Goal: Browse casually: Explore the website without a specific task or goal

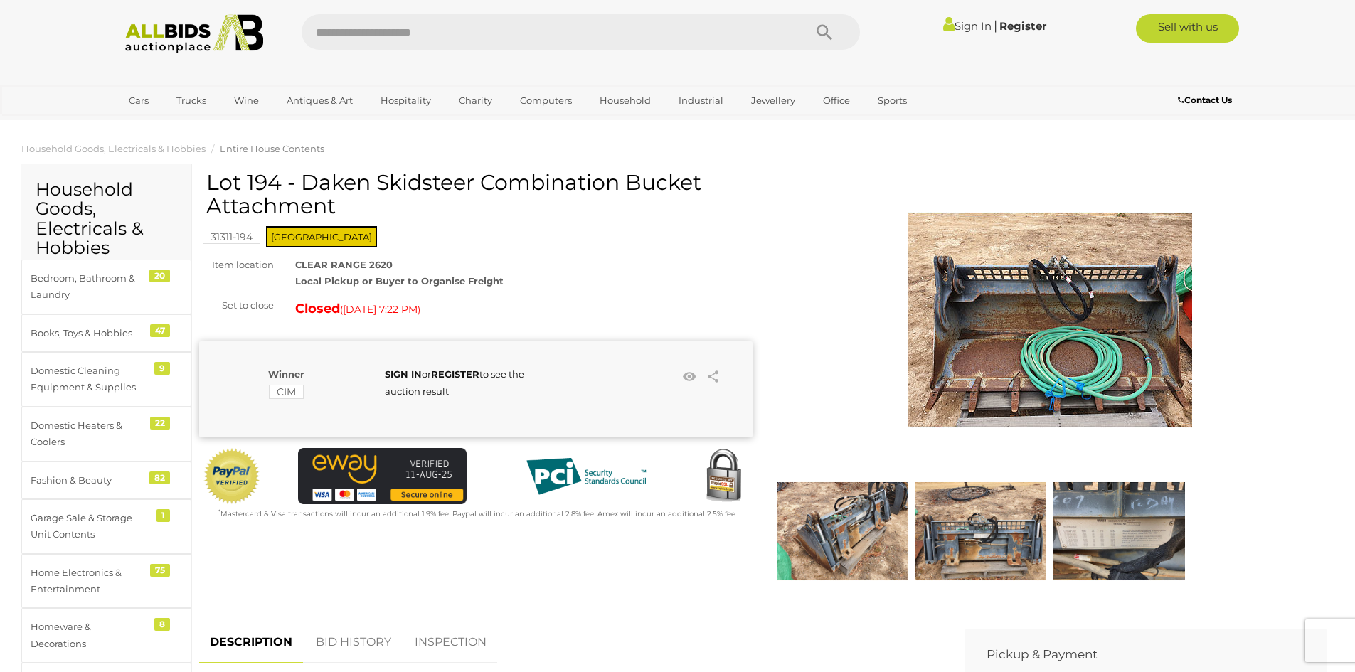
click at [984, 344] on img at bounding box center [1050, 320] width 285 height 285
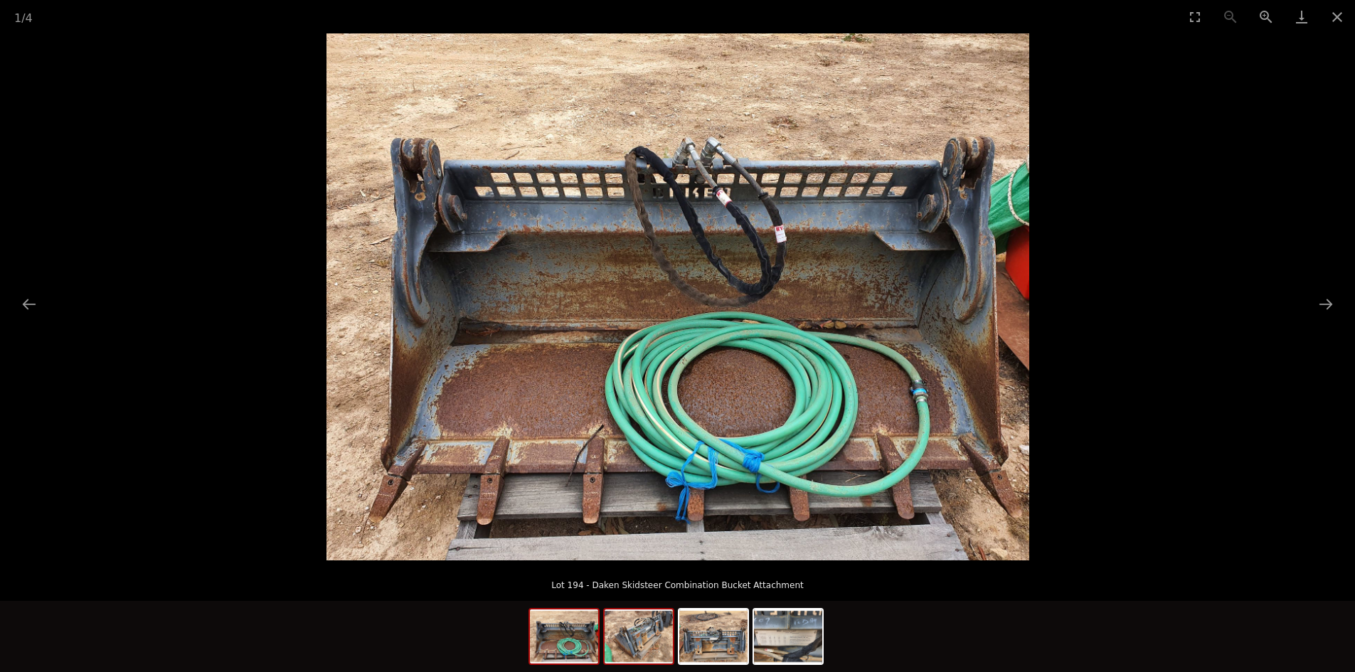
click at [635, 645] on img at bounding box center [639, 637] width 68 height 54
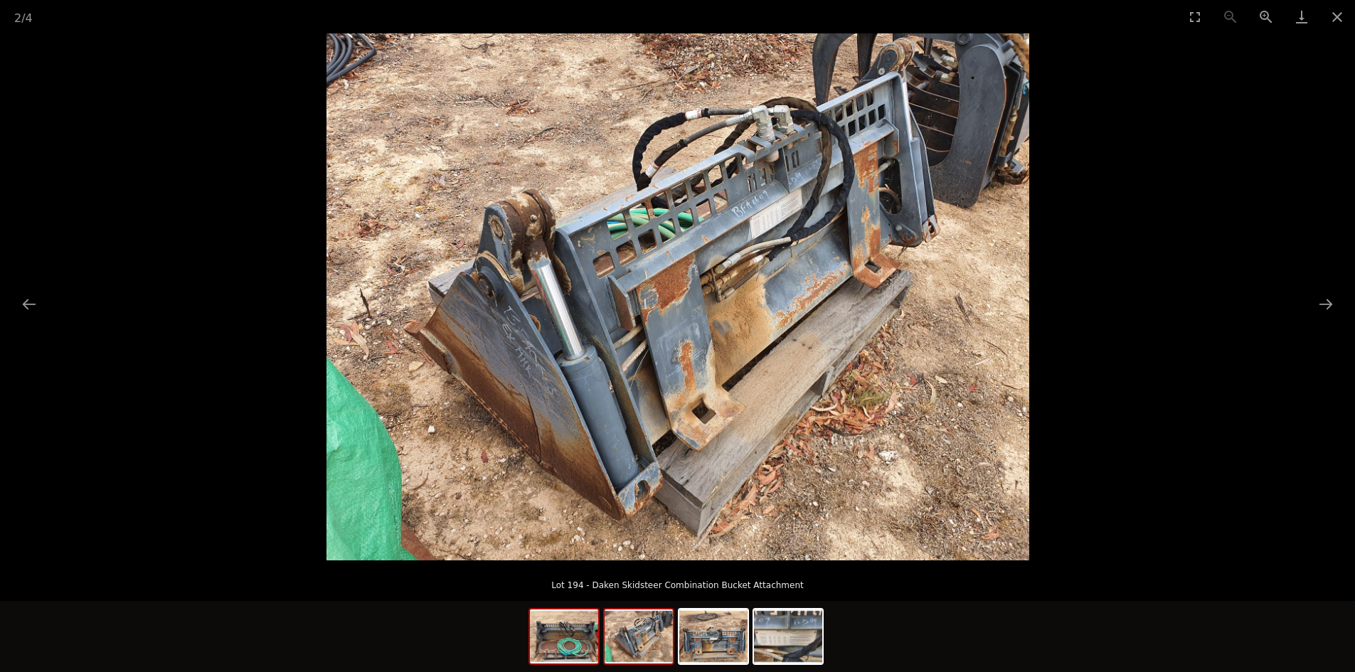
click at [570, 643] on img at bounding box center [564, 637] width 68 height 54
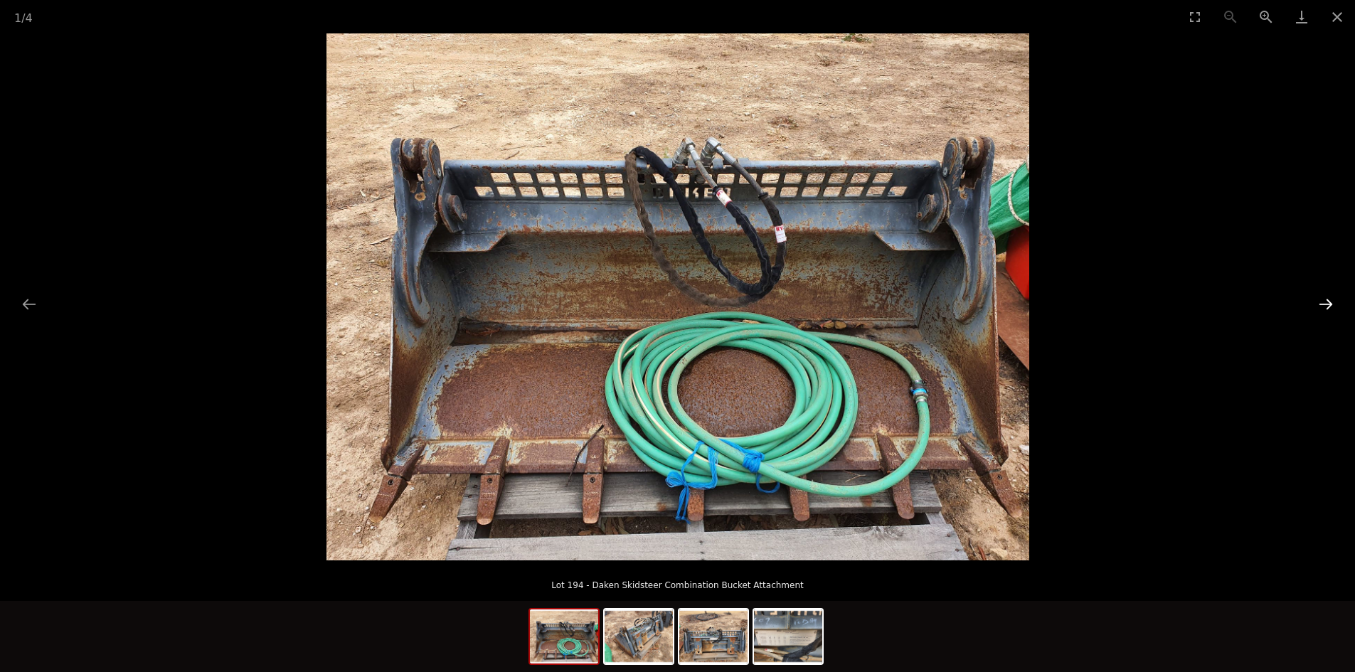
click at [1332, 302] on button "Next slide" at bounding box center [1326, 304] width 30 height 28
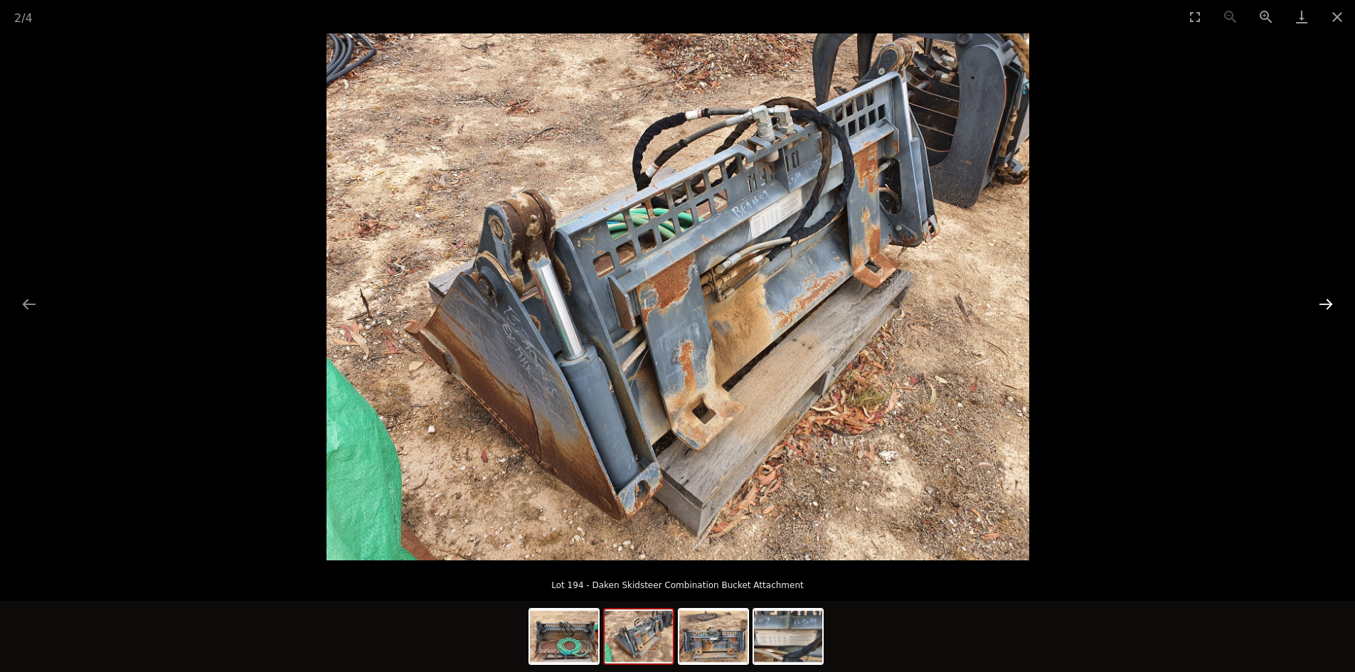
click at [1328, 303] on button "Next slide" at bounding box center [1326, 304] width 30 height 28
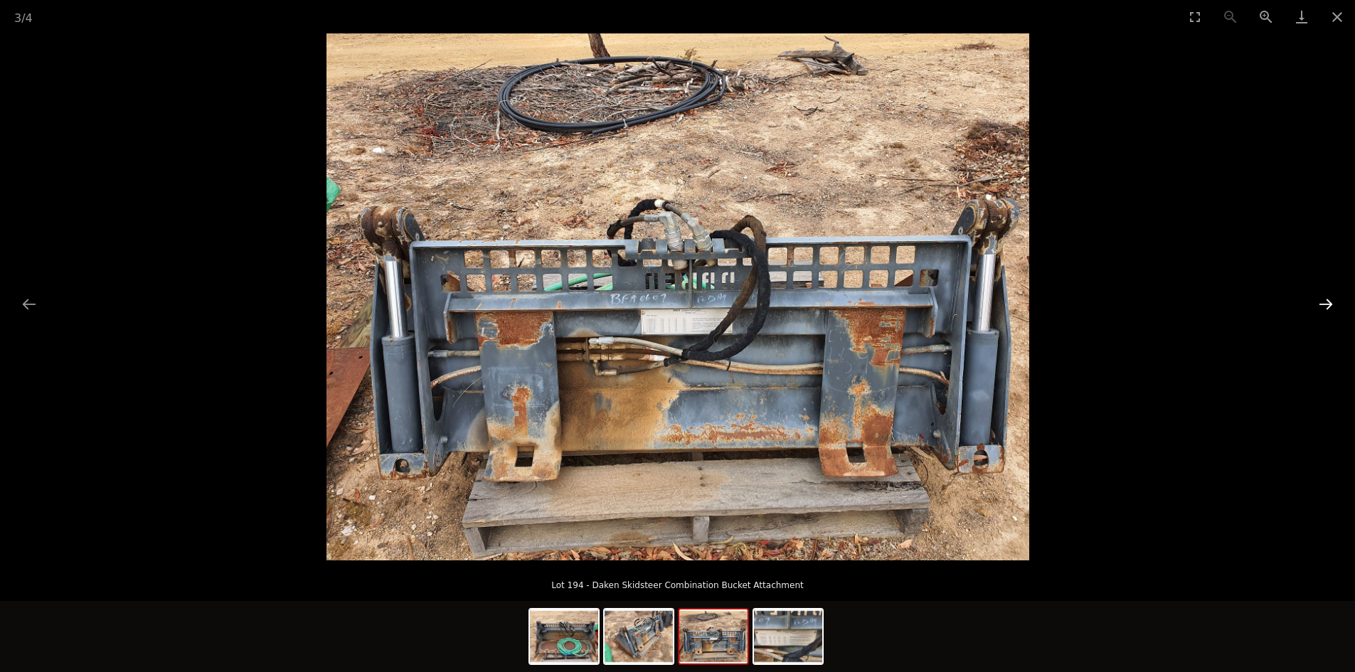
click at [1328, 303] on button "Next slide" at bounding box center [1326, 304] width 30 height 28
